Goal: Task Accomplishment & Management: Manage account settings

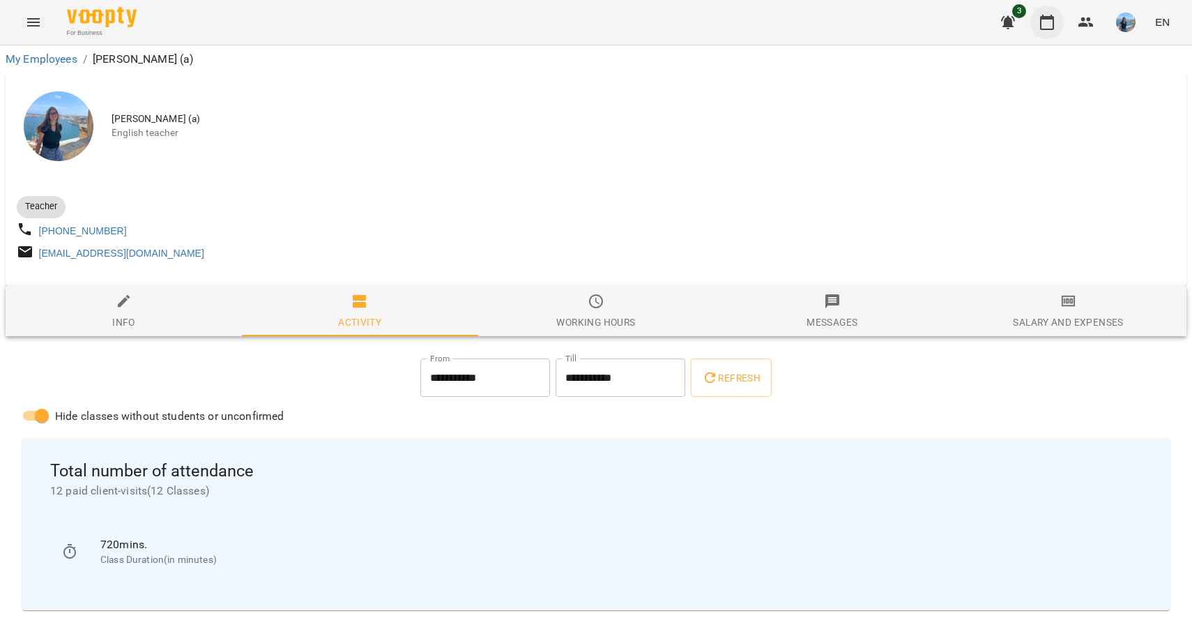
click at [1055, 18] on icon "button" at bounding box center [1047, 22] width 17 height 17
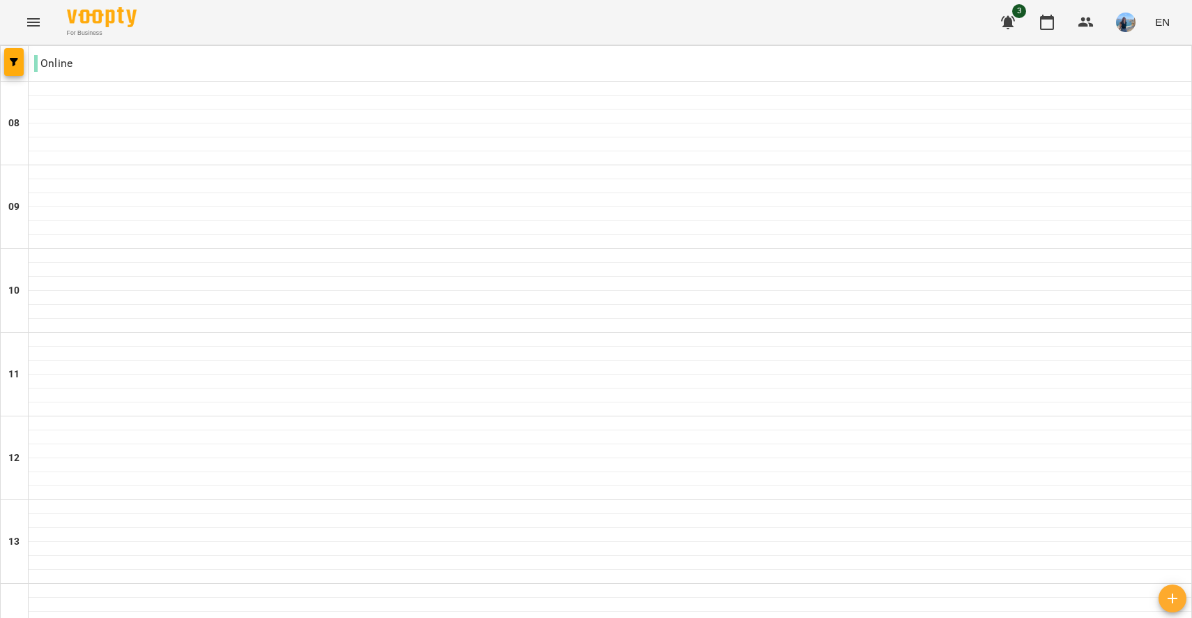
scroll to position [752, 0]
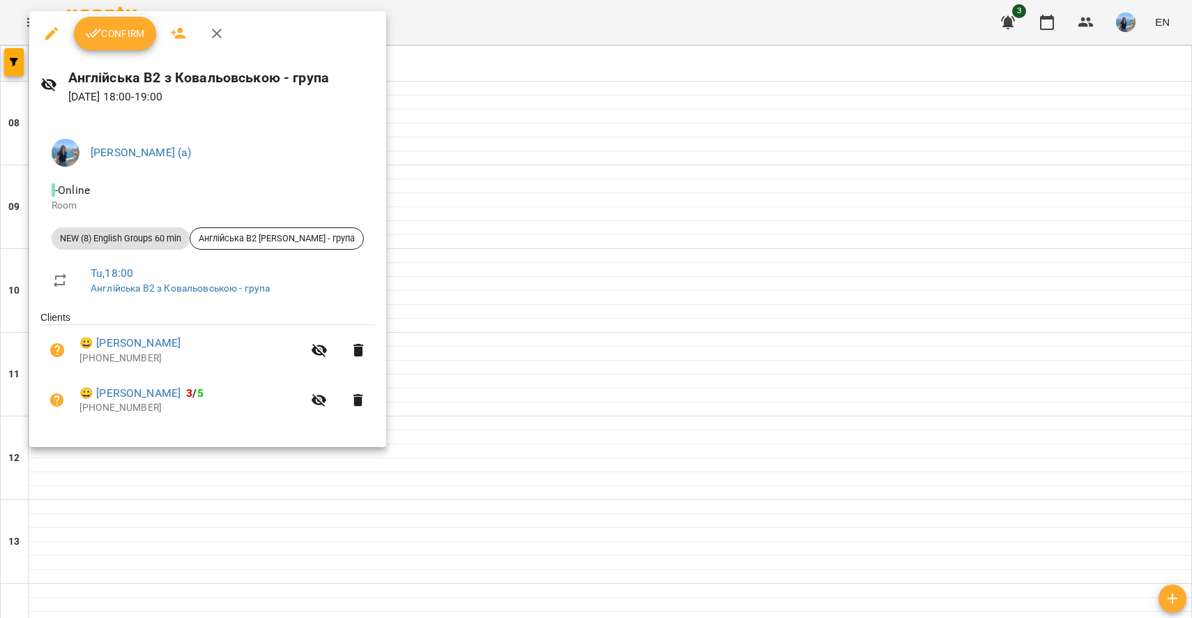
click at [122, 34] on span "Confirm" at bounding box center [115, 33] width 60 height 17
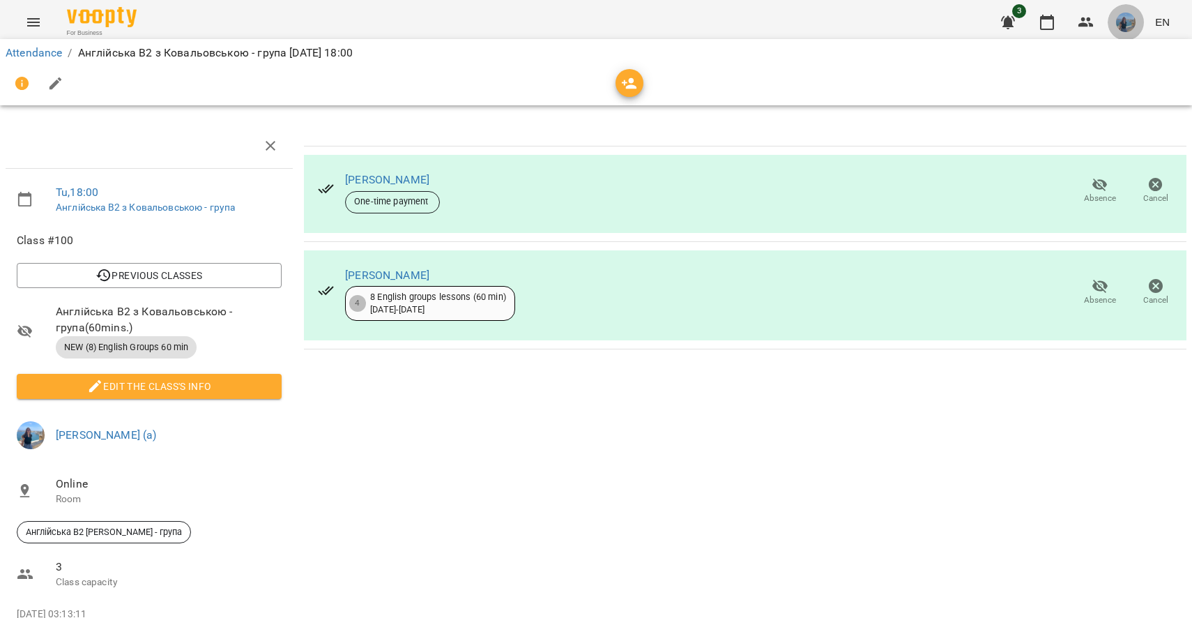
click at [1119, 24] on img "button" at bounding box center [1126, 23] width 20 height 20
click at [1040, 54] on span "[PERSON_NAME] (а)" at bounding box center [993, 53] width 94 height 17
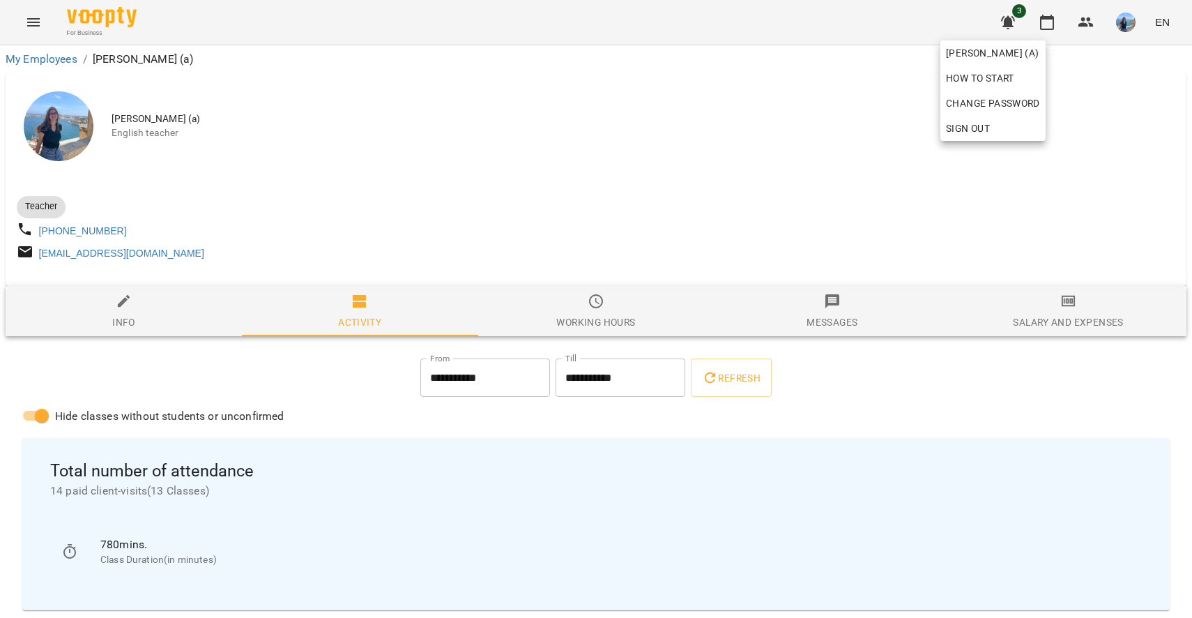
click at [810, 227] on div at bounding box center [596, 309] width 1192 height 618
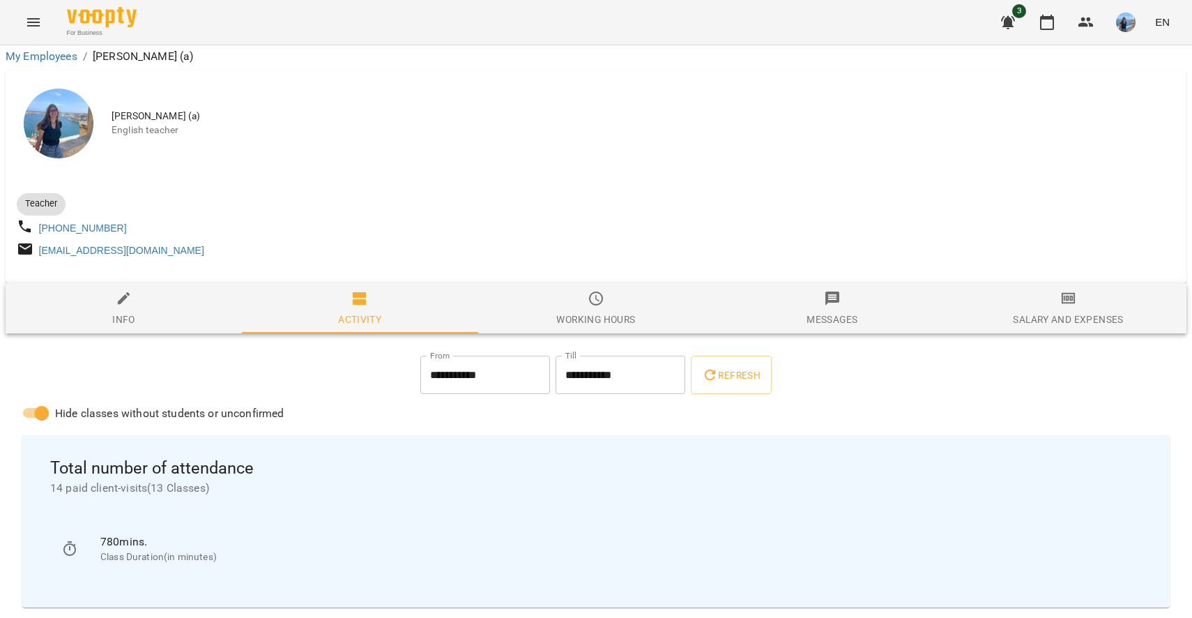
scroll to position [204, 0]
